Goal: Task Accomplishment & Management: Use online tool/utility

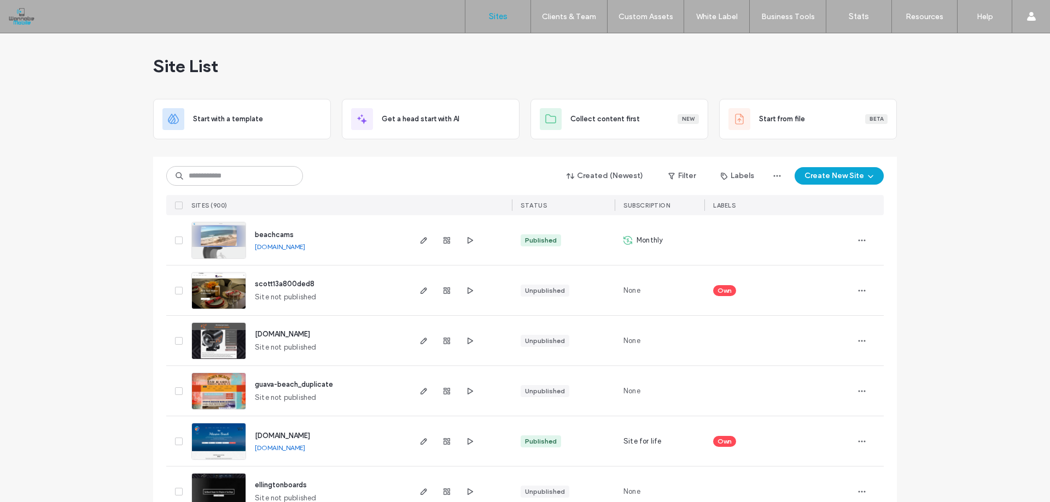
click at [224, 437] on img at bounding box center [219, 461] width 54 height 74
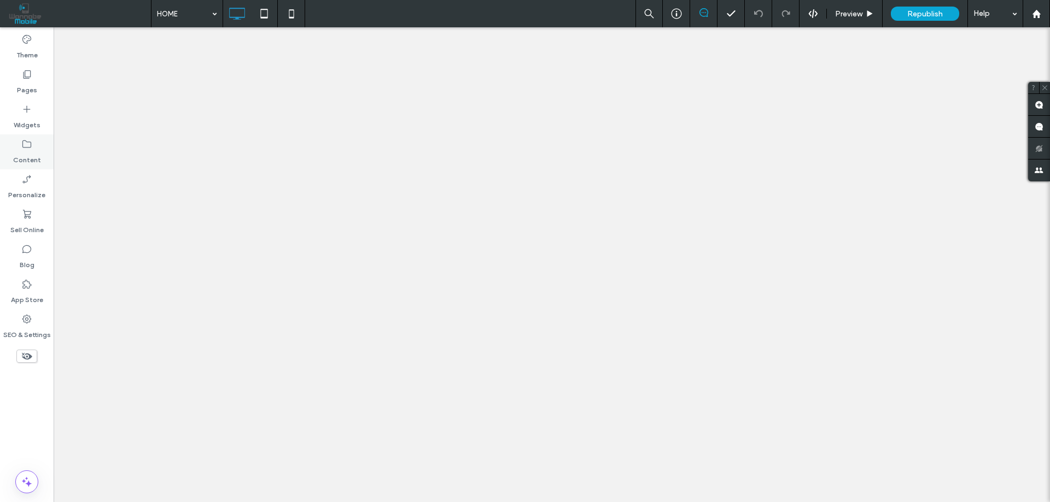
click at [33, 155] on label "Content" at bounding box center [27, 157] width 28 height 15
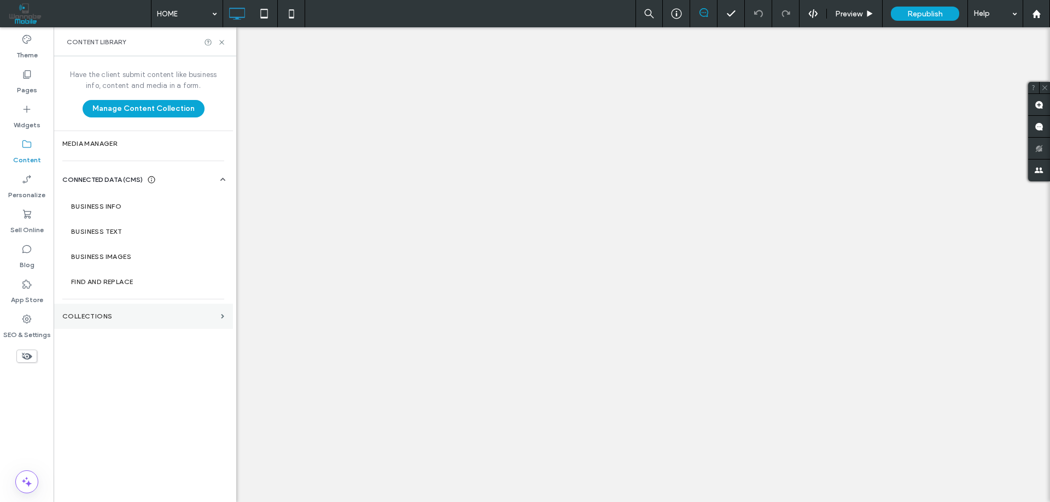
click at [129, 317] on label "Collections" at bounding box center [139, 317] width 154 height 8
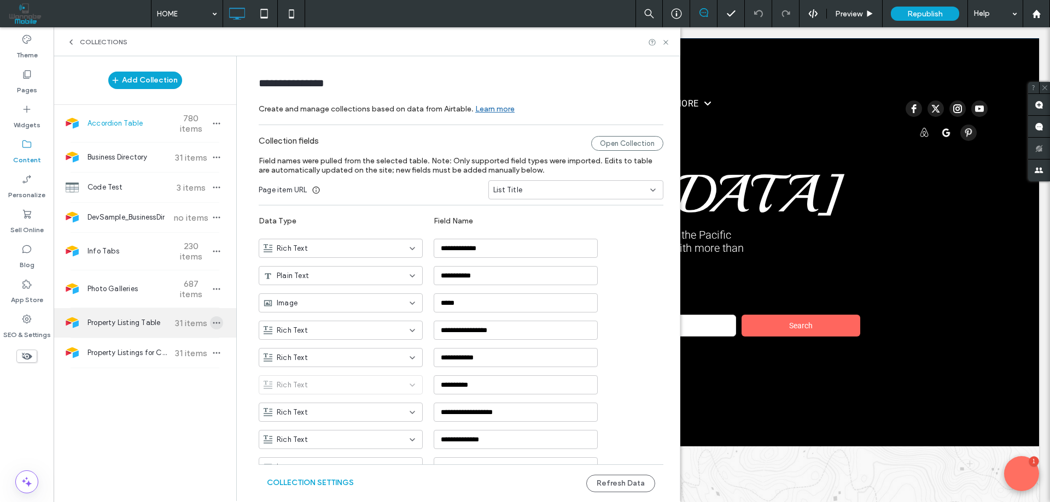
click at [213, 323] on use "button" at bounding box center [216, 324] width 7 height 2
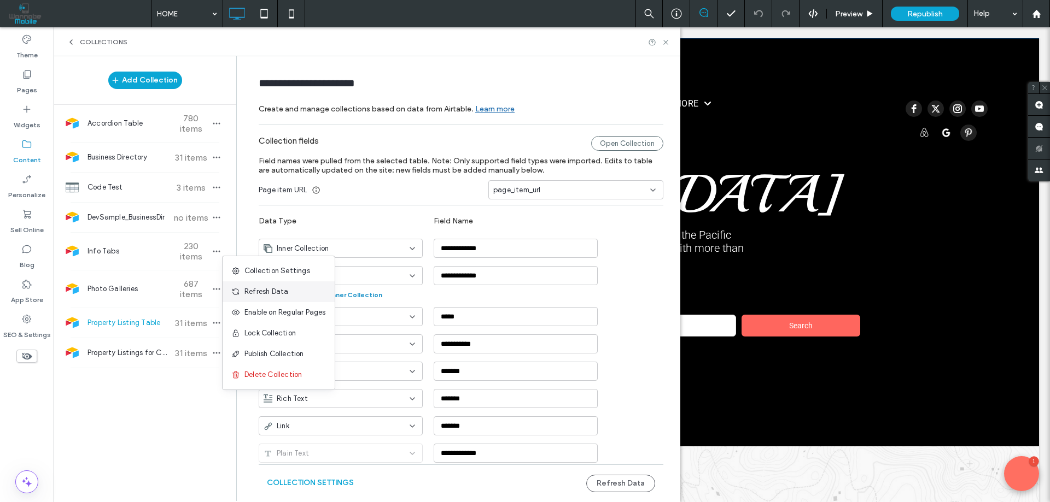
click at [259, 286] on div "Refresh Data" at bounding box center [279, 292] width 112 height 21
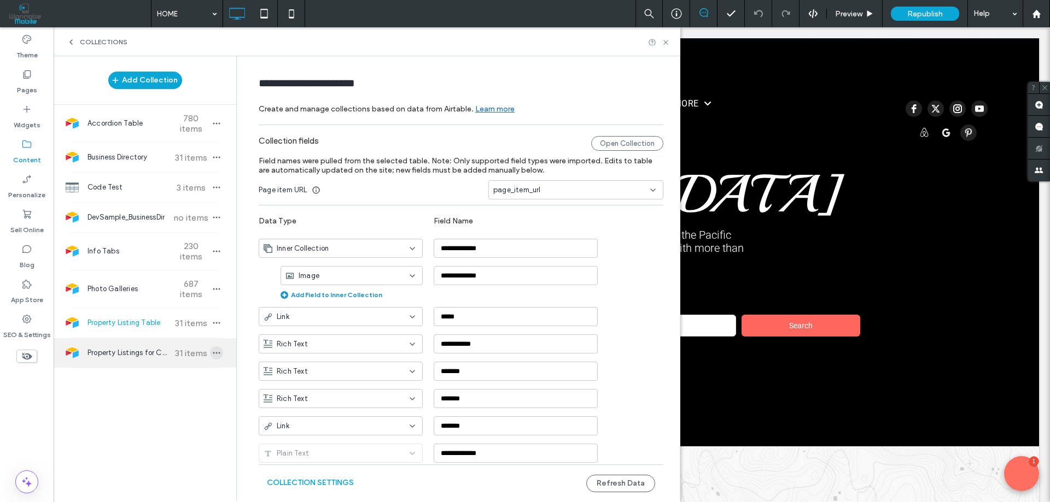
click at [212, 350] on icon "button" at bounding box center [216, 353] width 9 height 9
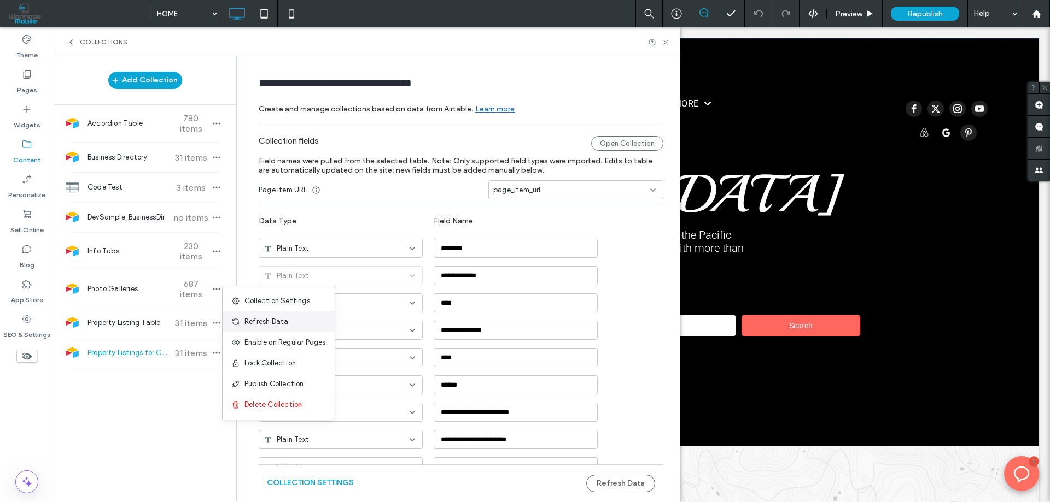
click at [257, 318] on span "Refresh Data" at bounding box center [266, 322] width 44 height 11
click at [212, 155] on icon "button" at bounding box center [216, 157] width 9 height 9
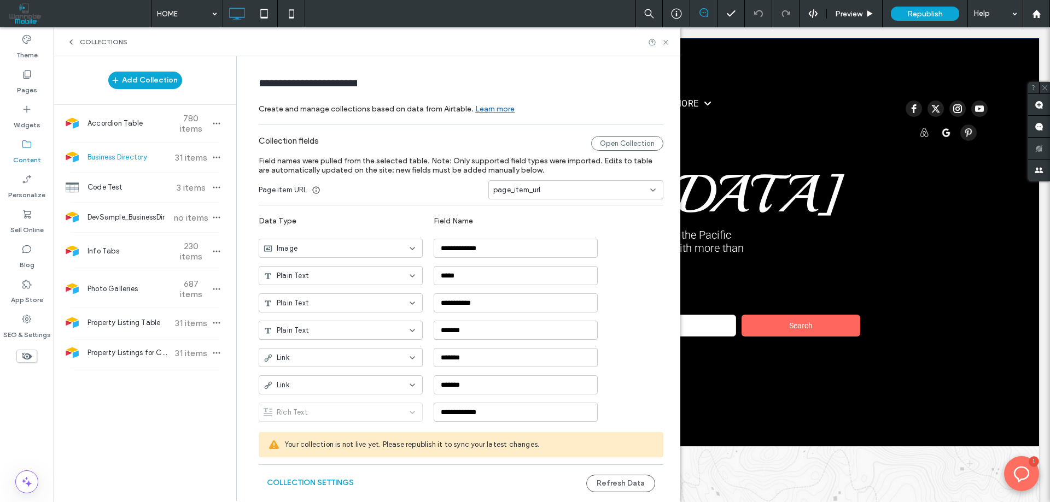
type input "**********"
click at [212, 155] on icon "button" at bounding box center [216, 157] width 9 height 9
click at [252, 128] on span "Refresh Data" at bounding box center [266, 126] width 44 height 11
click at [664, 43] on icon at bounding box center [666, 42] width 8 height 8
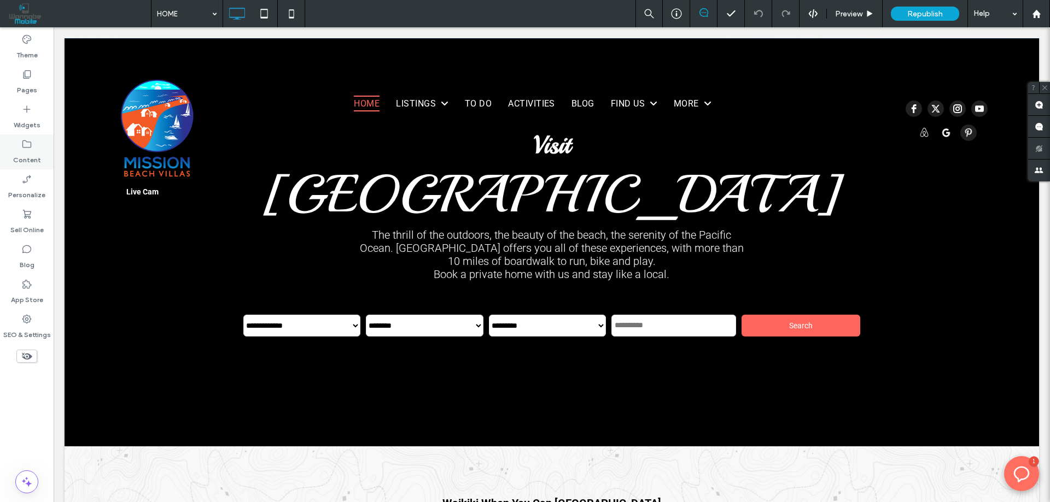
click at [27, 160] on label "Content" at bounding box center [27, 157] width 28 height 15
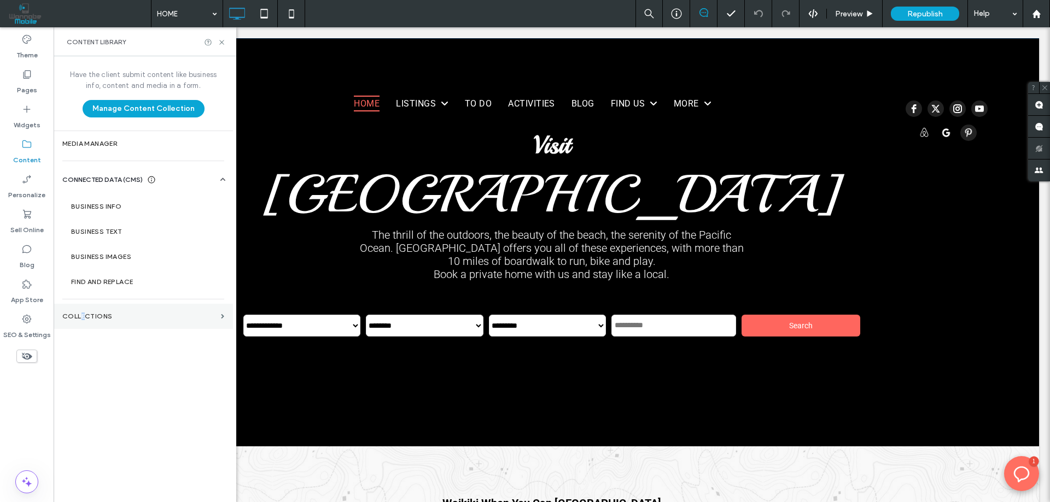
click at [83, 312] on section "Collections" at bounding box center [143, 316] width 179 height 25
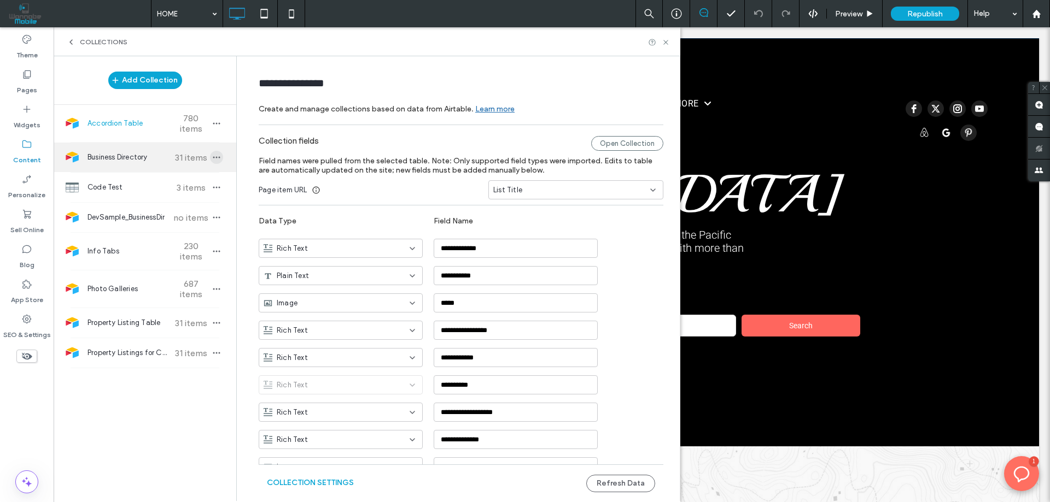
click at [213, 159] on icon "button" at bounding box center [216, 157] width 9 height 9
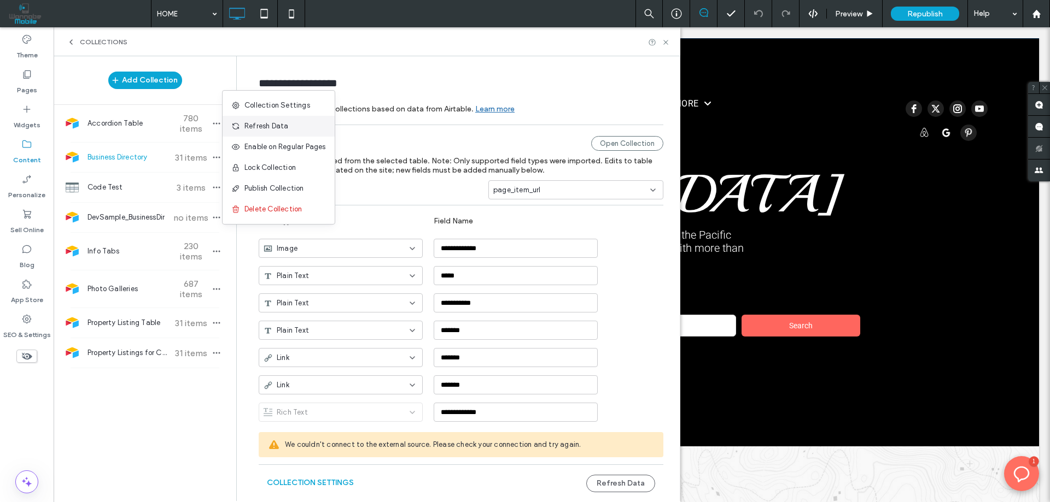
click at [279, 121] on span "Refresh Data" at bounding box center [266, 126] width 44 height 11
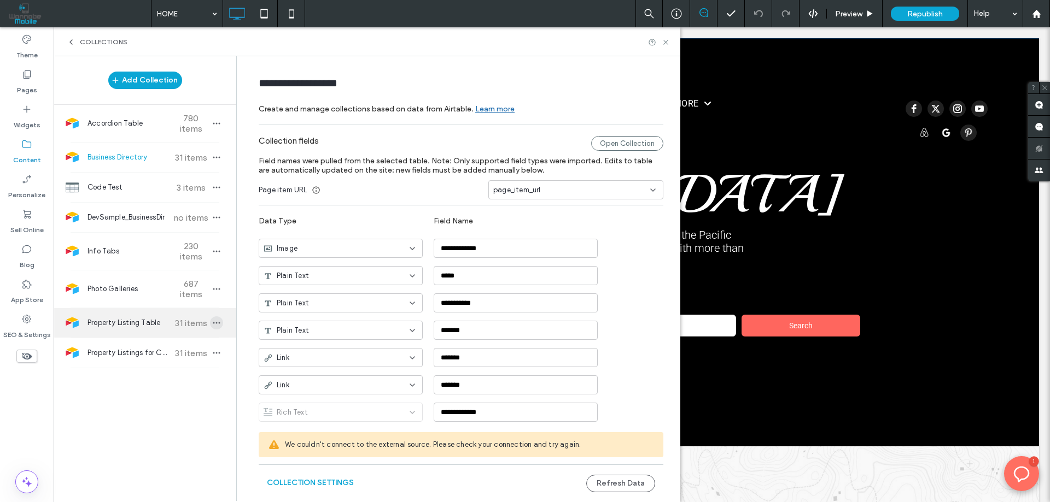
click at [212, 320] on icon "button" at bounding box center [216, 323] width 9 height 9
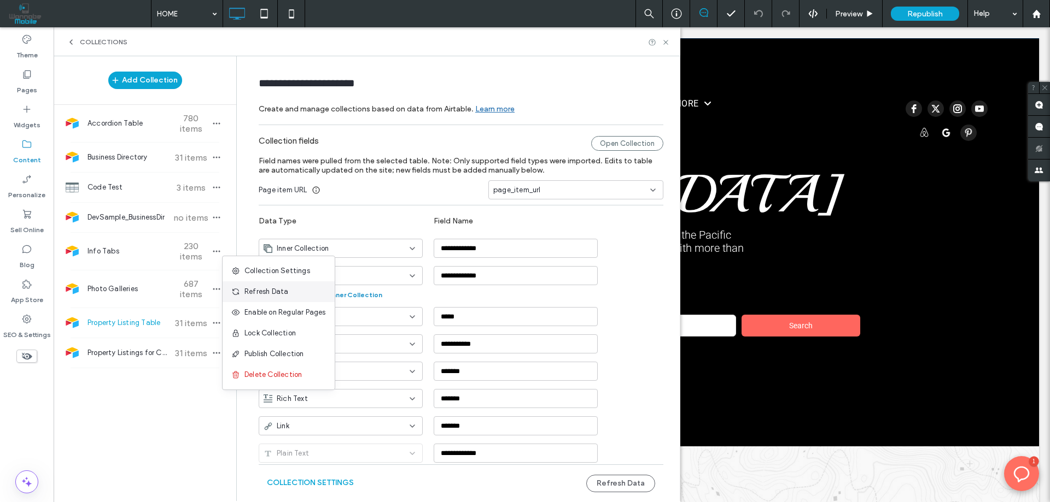
click at [255, 288] on span "Refresh Data" at bounding box center [266, 291] width 44 height 11
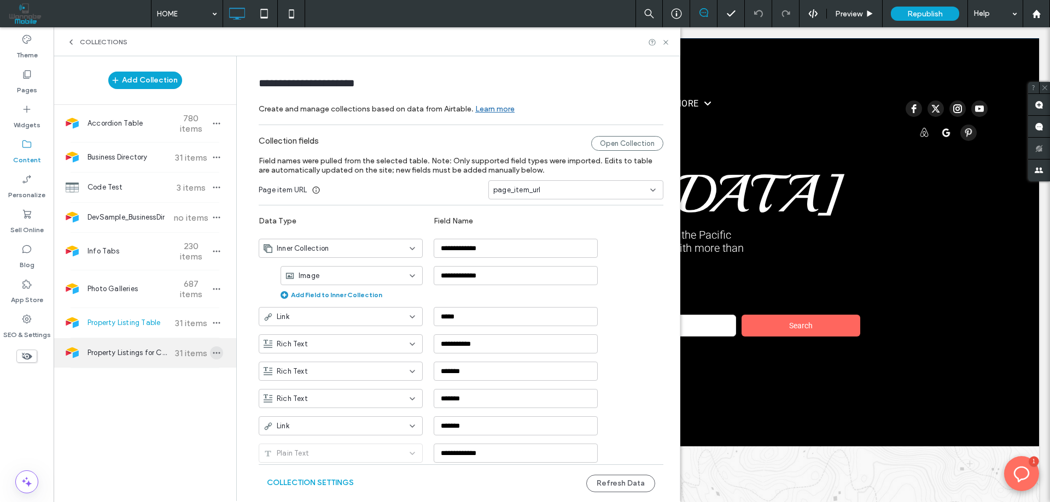
click at [212, 350] on icon "button" at bounding box center [216, 353] width 9 height 9
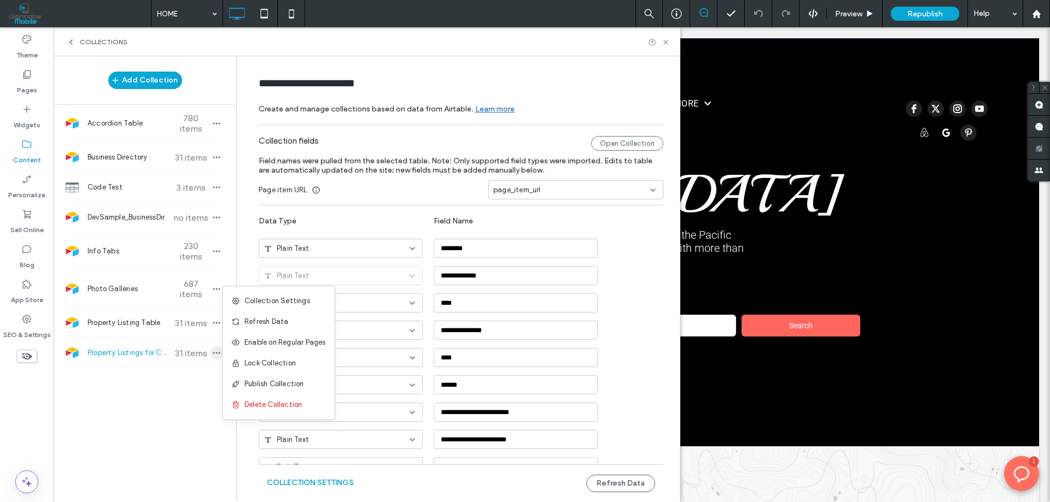
type input "**********"
click at [249, 319] on span "Refresh Data" at bounding box center [266, 322] width 44 height 11
click at [665, 41] on icon at bounding box center [666, 42] width 8 height 8
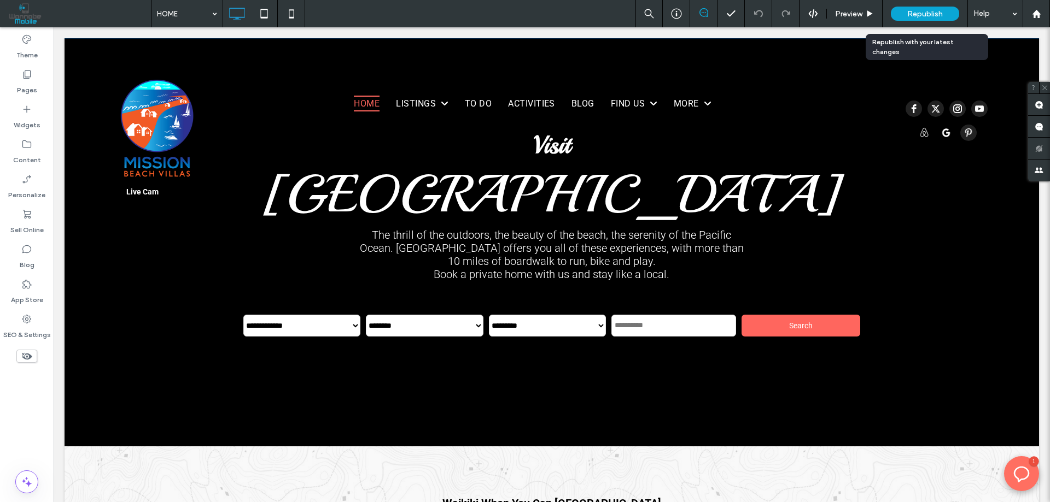
click at [920, 14] on span "Republish" at bounding box center [925, 13] width 36 height 9
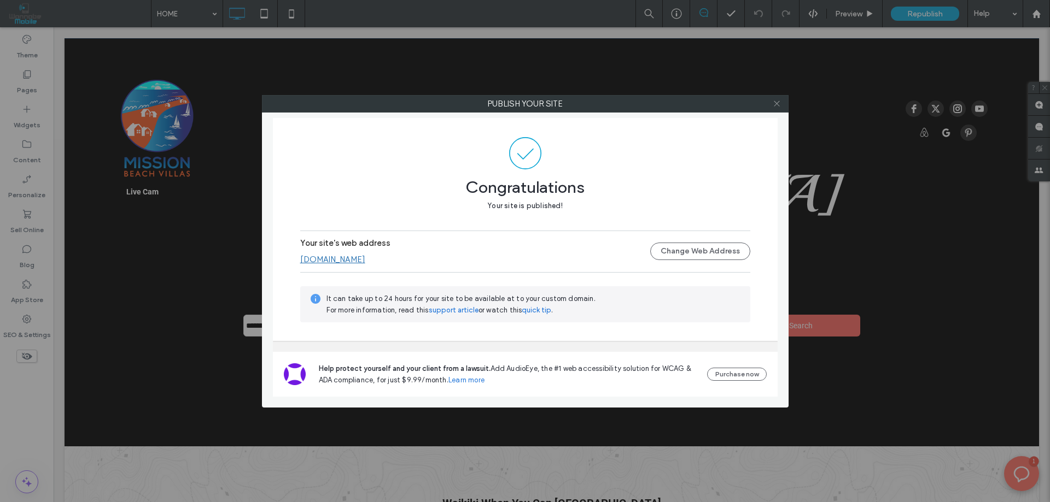
click at [779, 103] on icon at bounding box center [776, 104] width 8 height 8
